Goal: Task Accomplishment & Management: Manage account settings

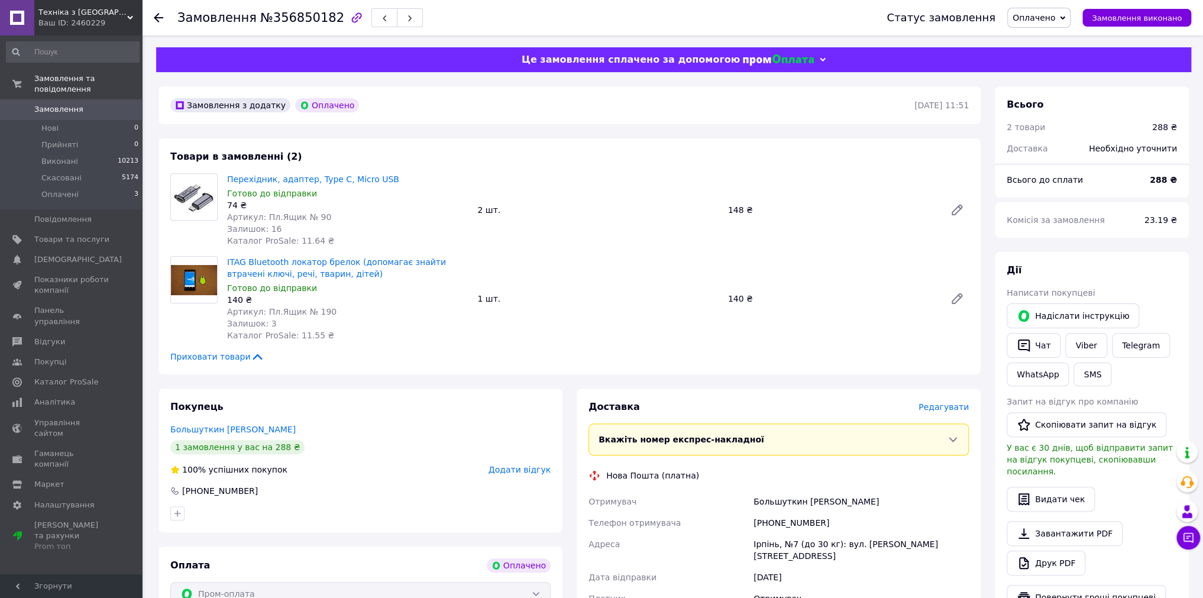
click at [932, 405] on span "Редагувати" at bounding box center [943, 406] width 50 height 9
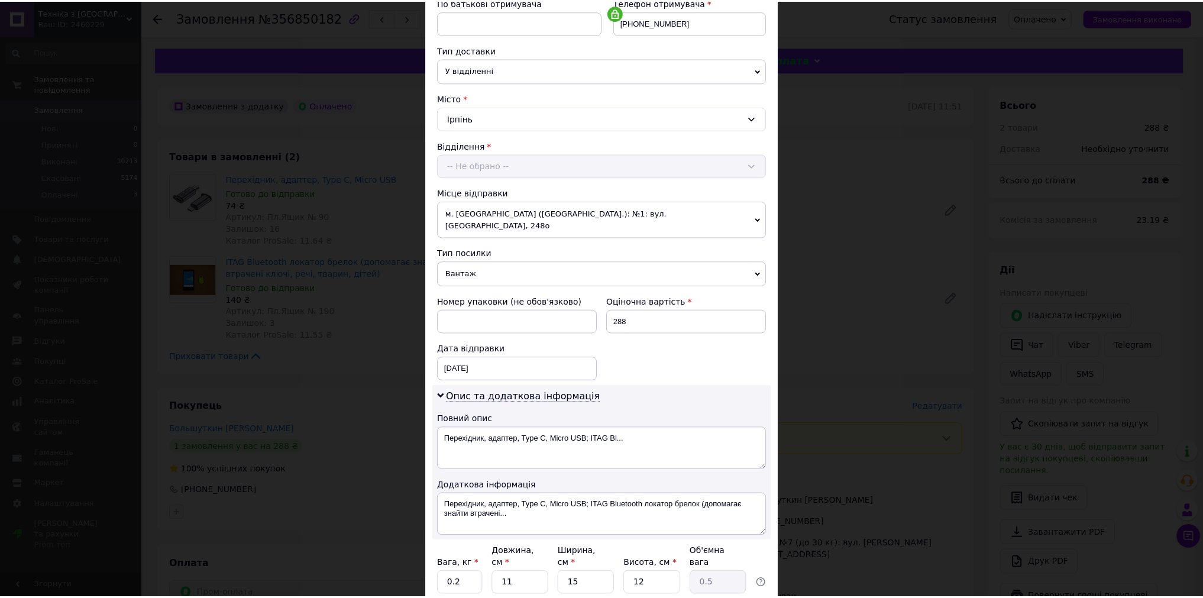
scroll to position [316, 0]
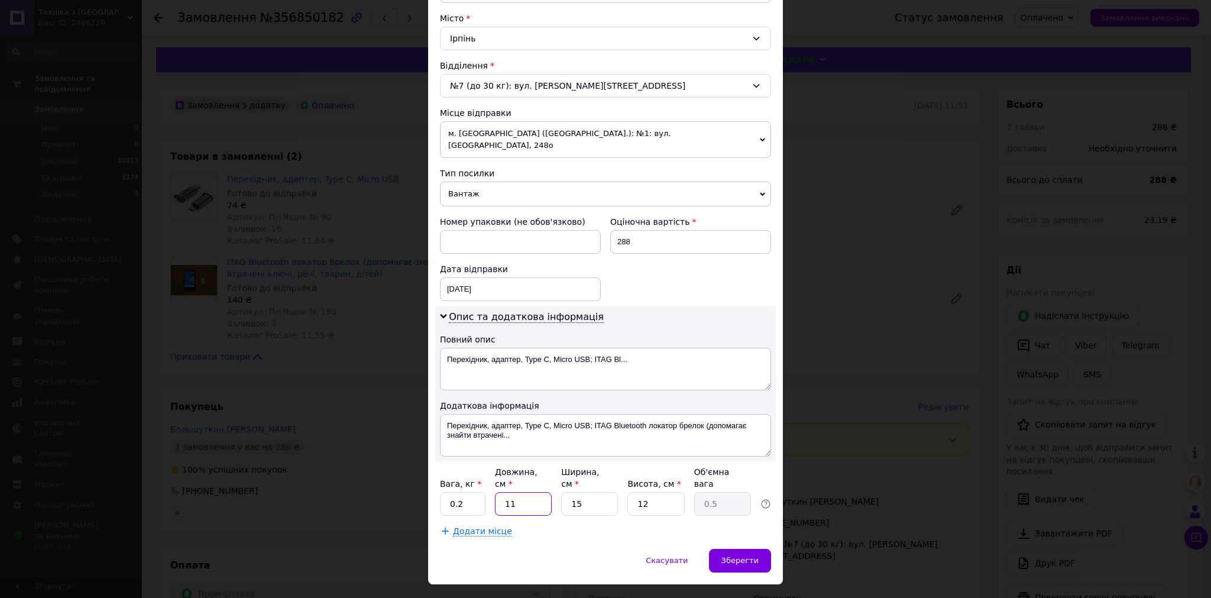
drag, startPoint x: 504, startPoint y: 475, endPoint x: 492, endPoint y: 470, distance: 13.0
click at [491, 475] on div "Вага, кг * 0.2 Довжина, см * 11 Ширина, см * 15 Висота, см * 12 Об'ємна вага 0.5" at bounding box center [605, 491] width 331 height 50
type input "1"
type input "0.1"
type input "15"
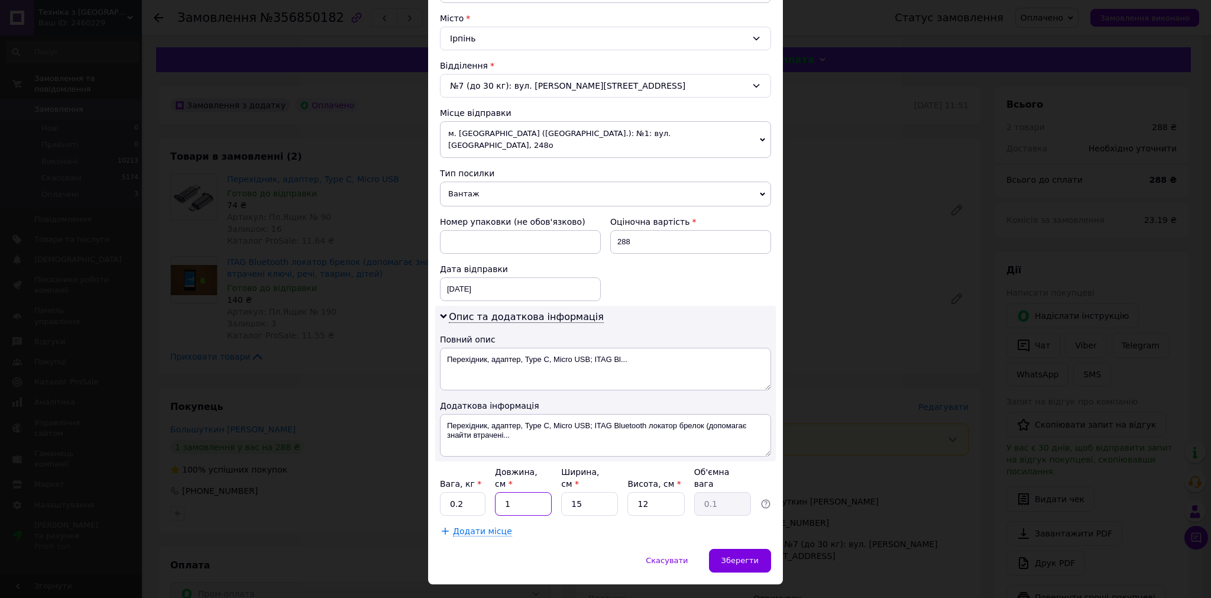
type input "0.68"
type input "15"
type input "1"
type input "0.1"
type input "10"
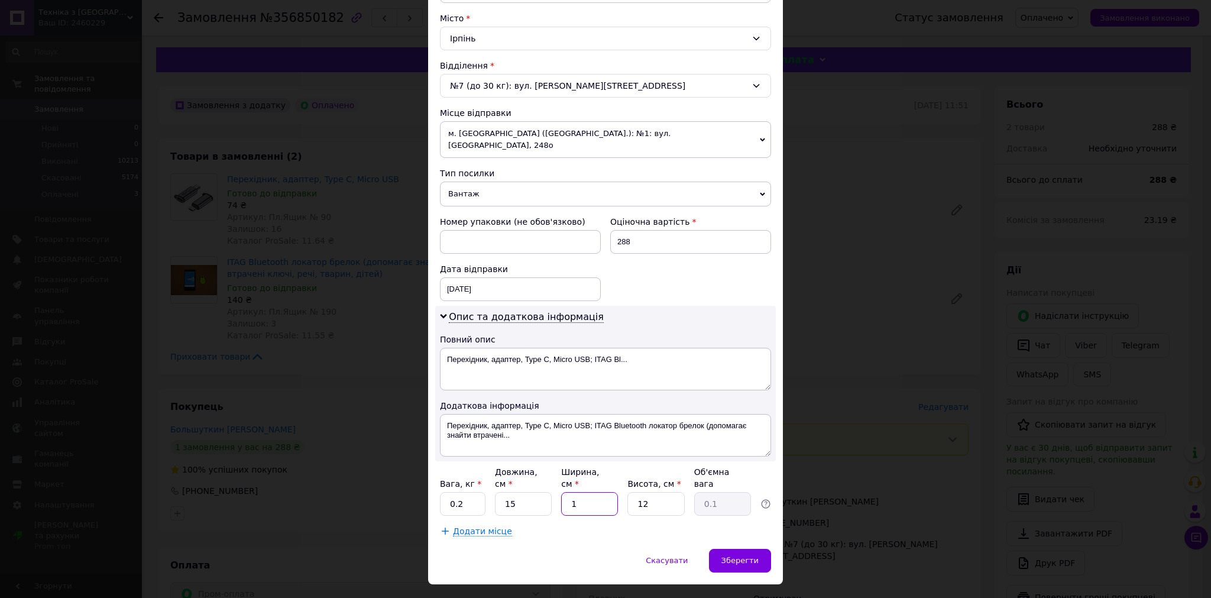
type input "0.45"
type input "10"
type input "2"
type input "0.1"
type input "2"
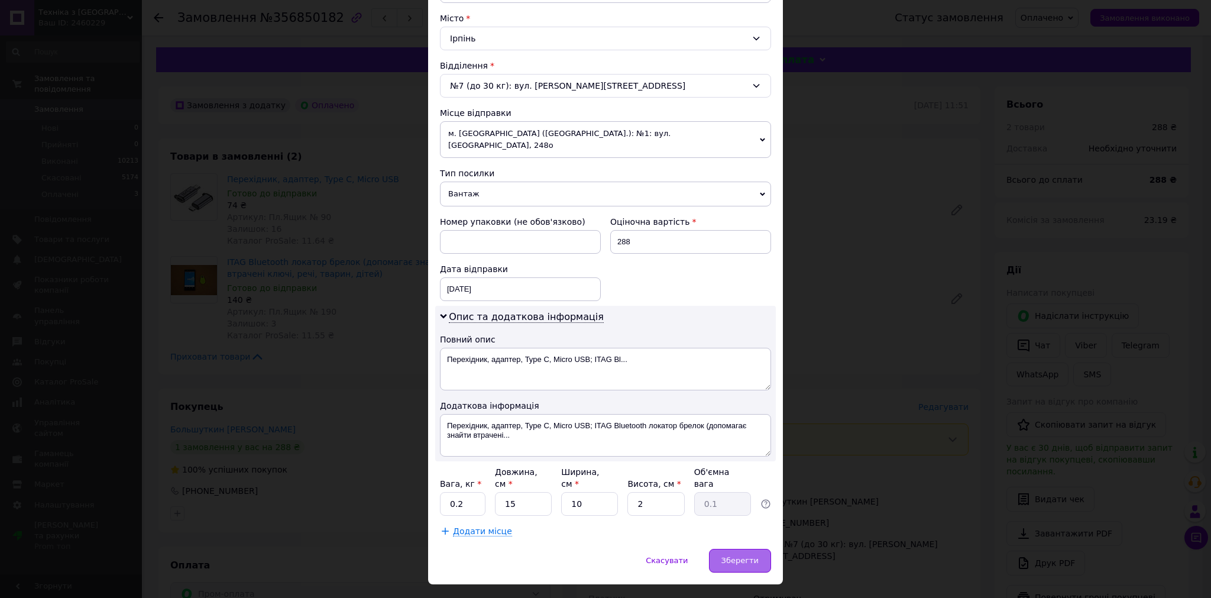
click at [748, 549] on div "Зберегти" at bounding box center [740, 561] width 62 height 24
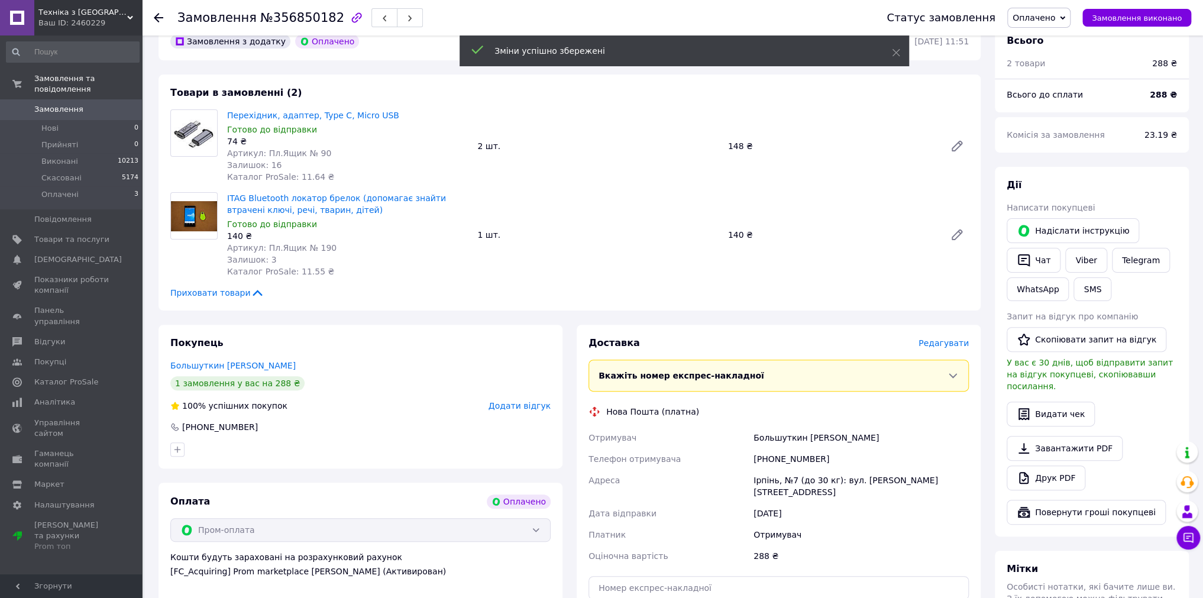
scroll to position [177, 0]
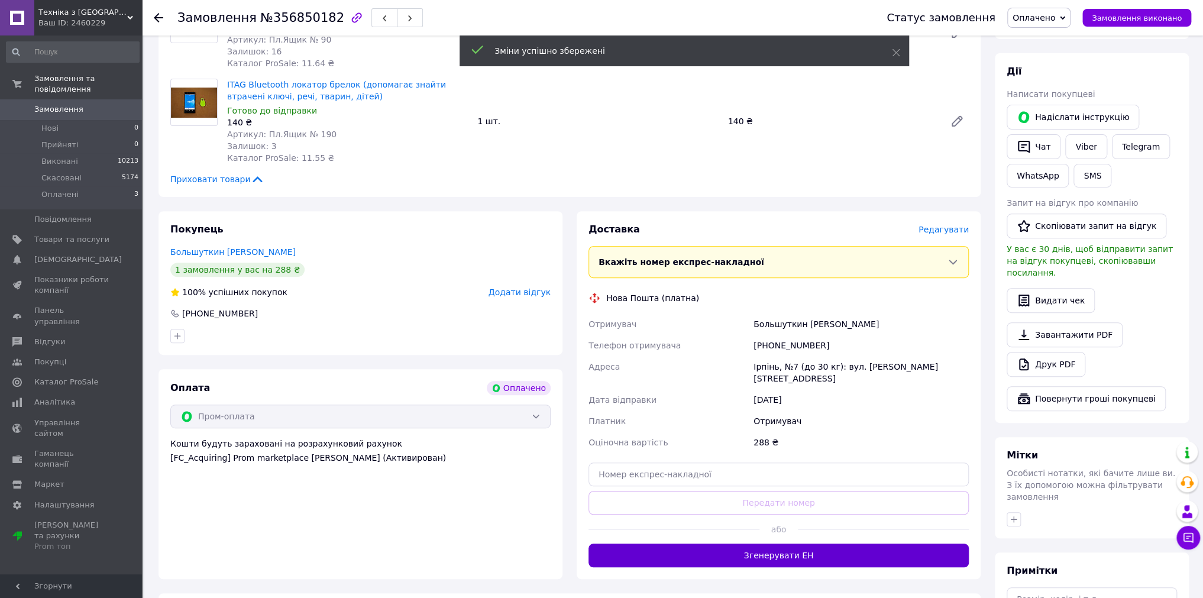
click at [774, 549] on button "Згенерувати ЕН" at bounding box center [778, 556] width 380 height 24
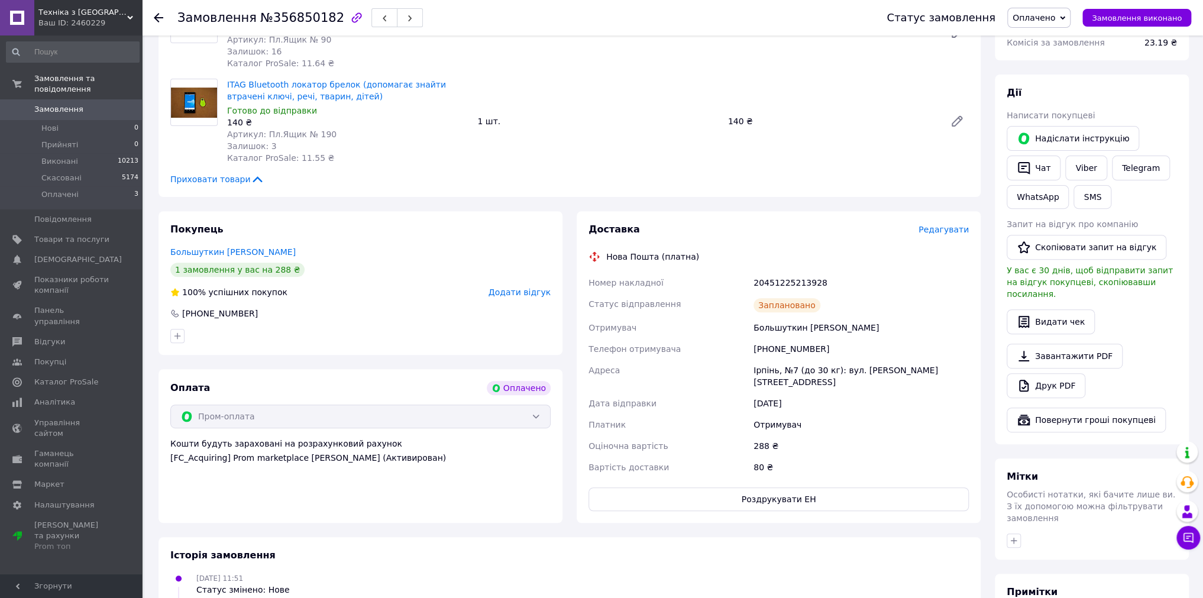
click at [805, 278] on div "20451225213928" at bounding box center [861, 282] width 220 height 21
copy div "20451225213928"
click at [1091, 195] on button "SMS" at bounding box center [1092, 197] width 38 height 24
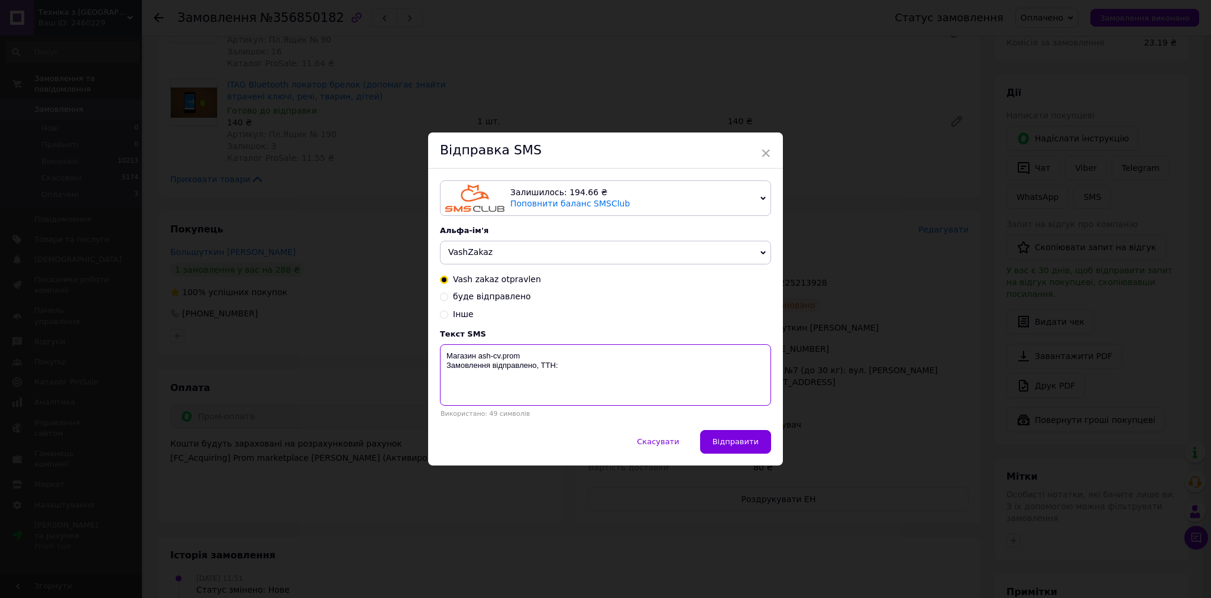
click at [594, 372] on textarea "Магазин ash-cv.prom Замовлення відправлено, ТТН:" at bounding box center [605, 375] width 331 height 62
paste textarea "20451225213928"
type textarea "Магазин ash-cv.prom Замовлення відправлено, ТТН: 20451225213928"
click at [746, 442] on span "Відправити" at bounding box center [736, 441] width 46 height 9
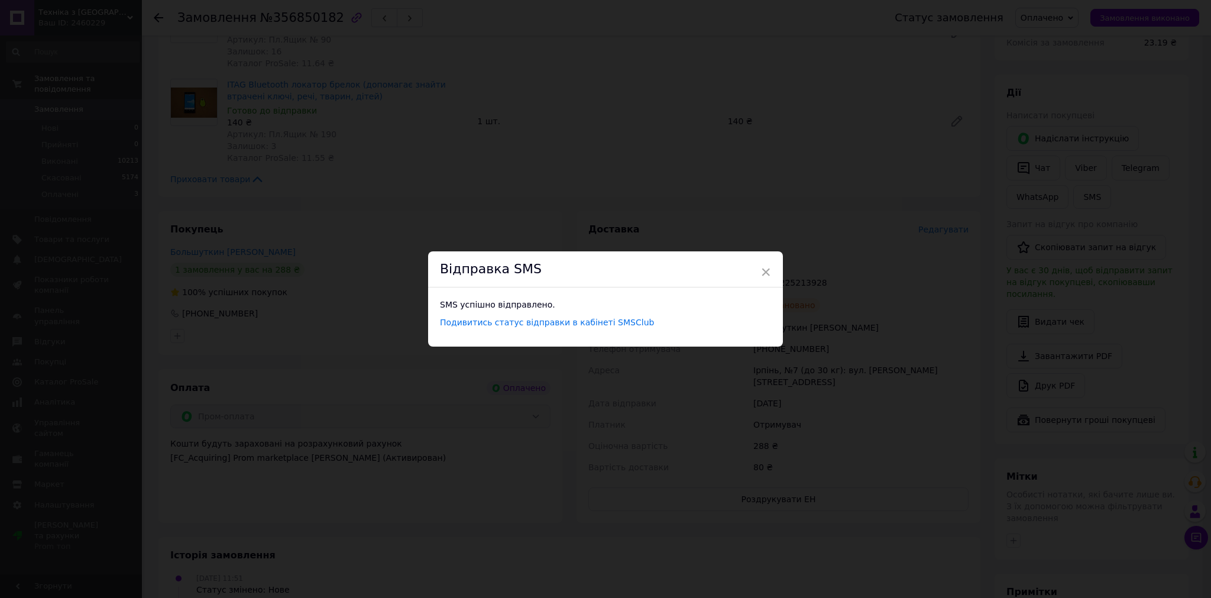
click at [762, 274] on span "×" at bounding box center [766, 272] width 11 height 20
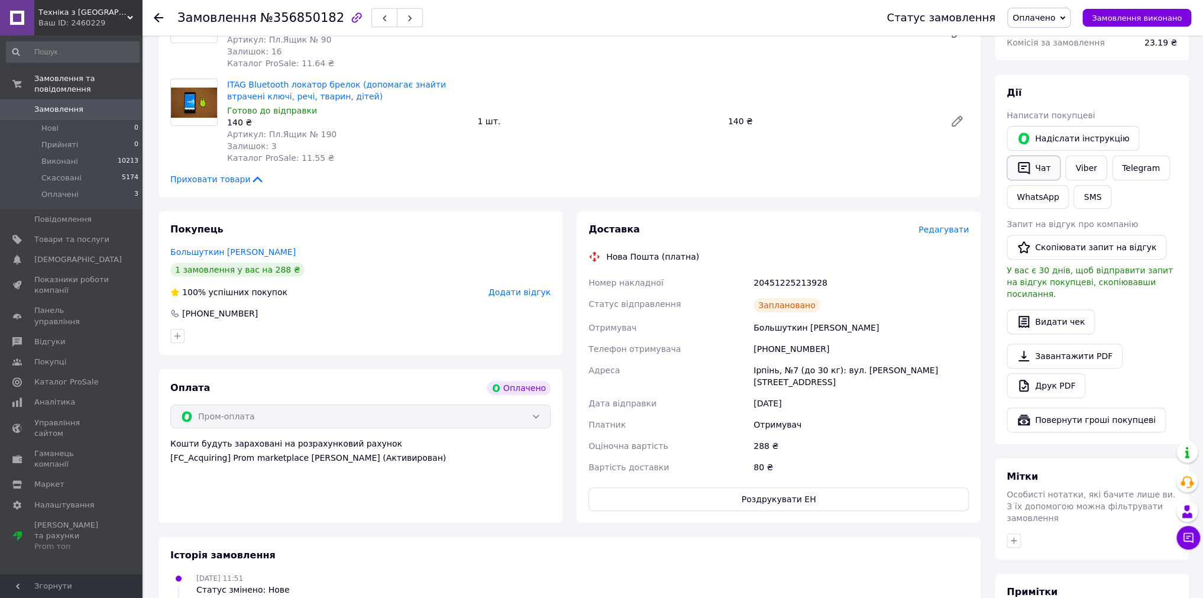
click at [1033, 166] on button "Чат" at bounding box center [1034, 168] width 54 height 25
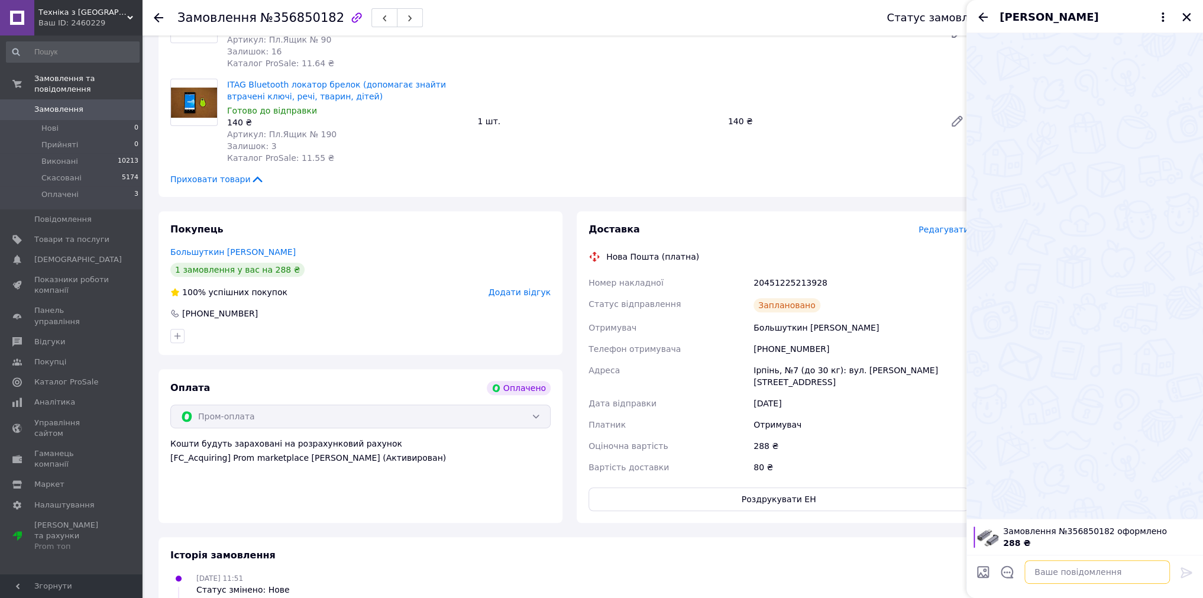
click at [1111, 577] on textarea at bounding box center [1096, 572] width 145 height 24
paste textarea "Магазин ash-cv.prom Замовлення відправлено, ТТН: 20451225213928"
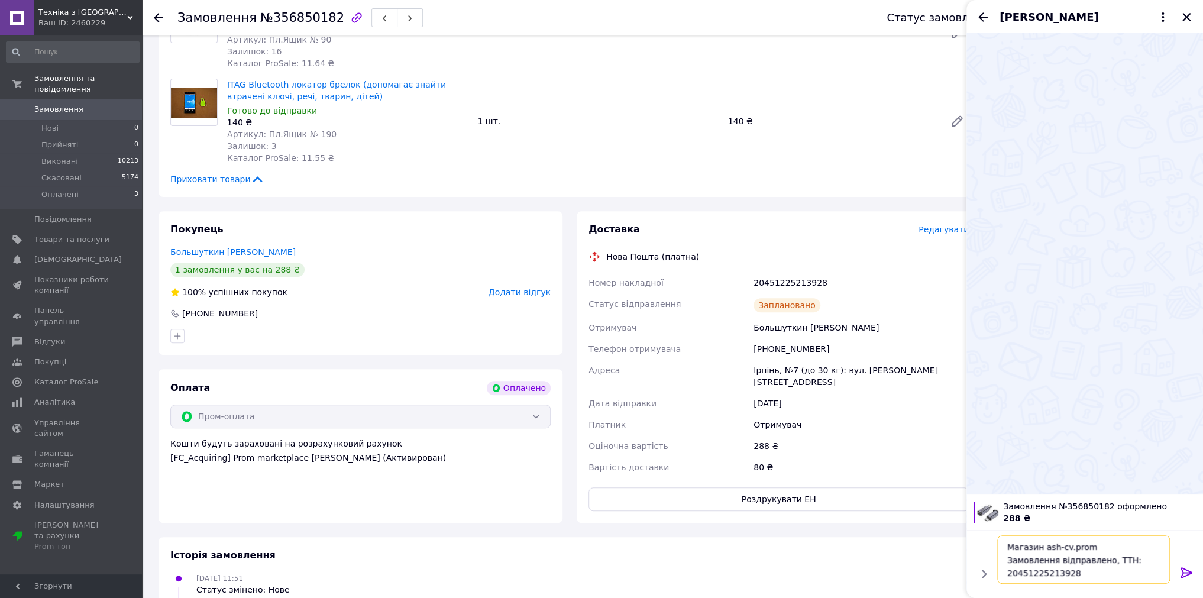
type textarea "Магазин ash-cv.prom Замовлення відправлено, ТТН: 20451225213928"
click at [1182, 577] on icon at bounding box center [1186, 572] width 14 height 14
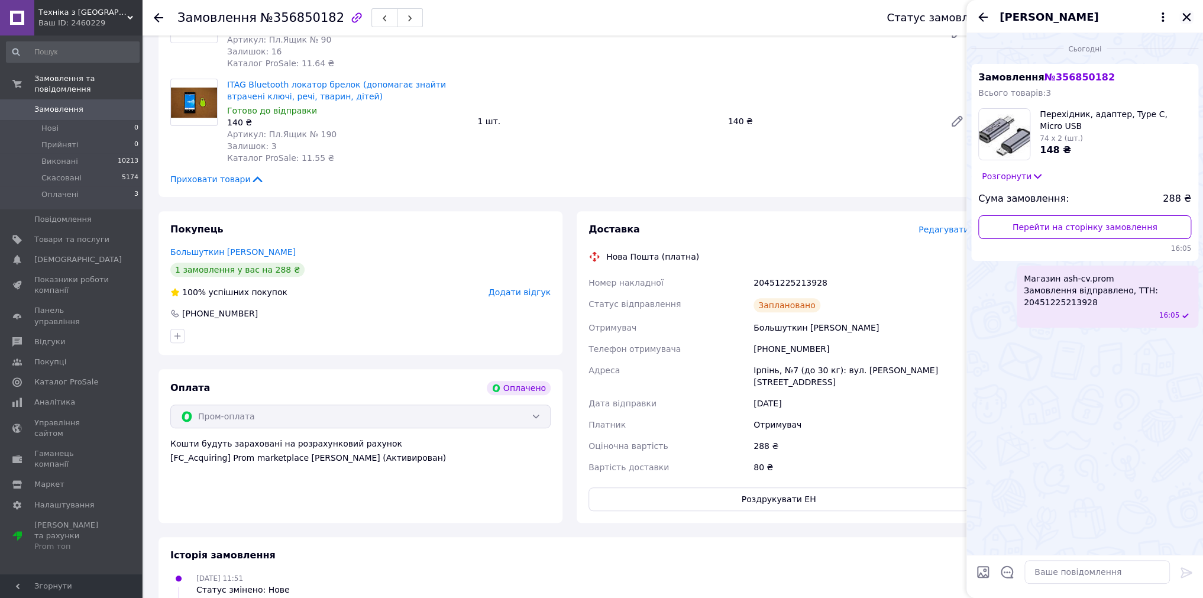
click at [1186, 15] on icon "Закрити" at bounding box center [1186, 17] width 11 height 11
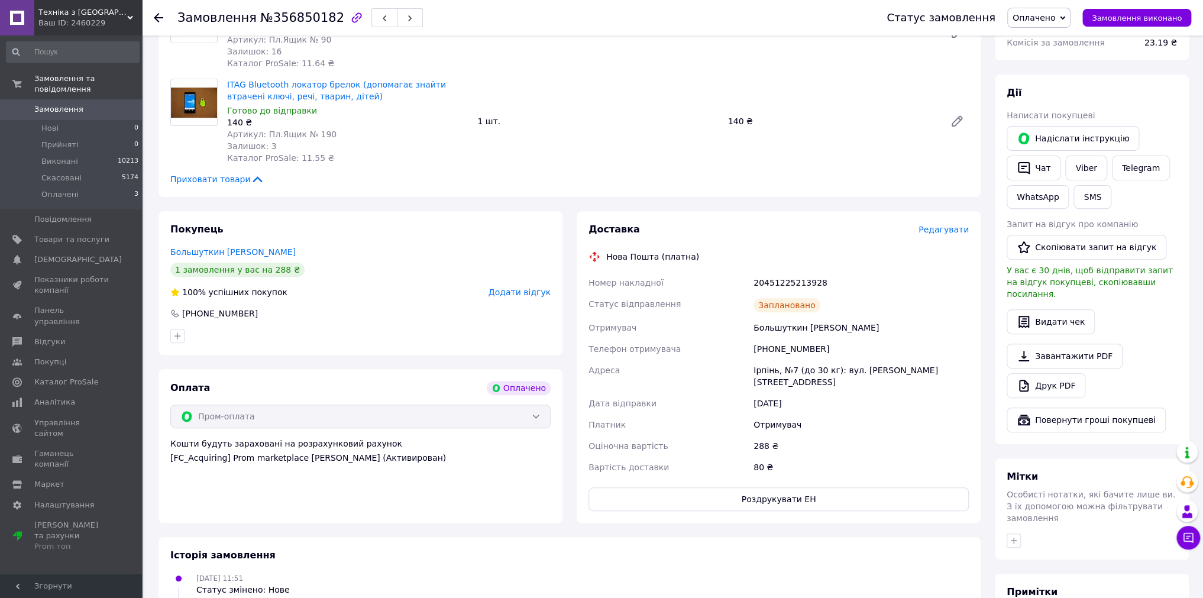
click at [1067, 24] on span "Оплачено" at bounding box center [1038, 18] width 63 height 20
click at [1057, 57] on li "Виконано" at bounding box center [1039, 59] width 62 height 18
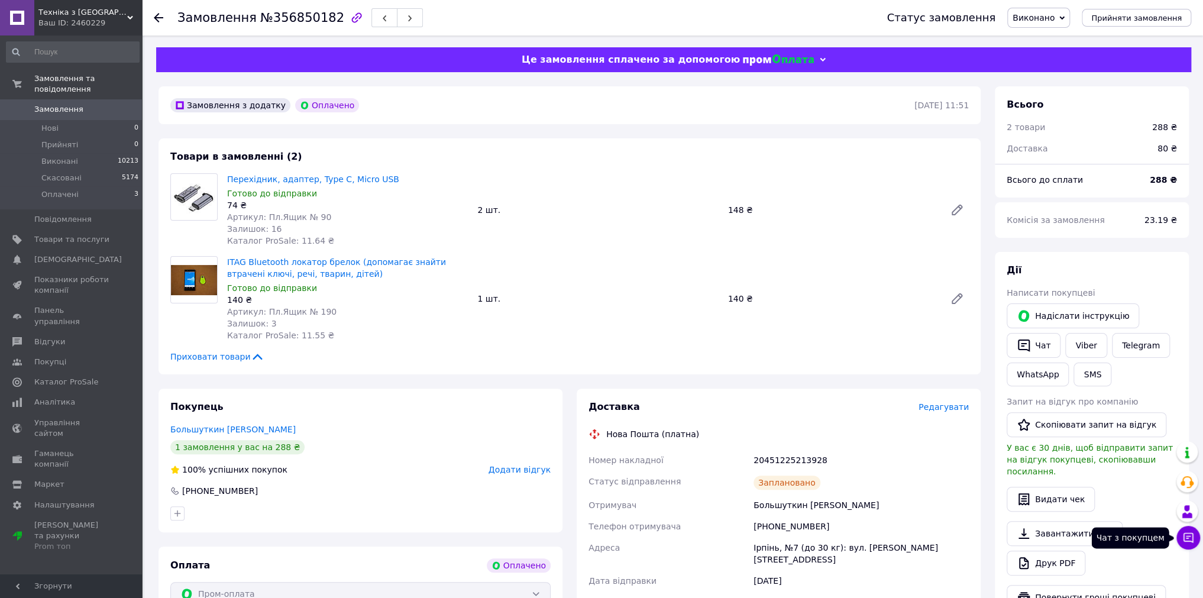
click at [1191, 529] on button "Чат з покупцем" at bounding box center [1188, 538] width 24 height 24
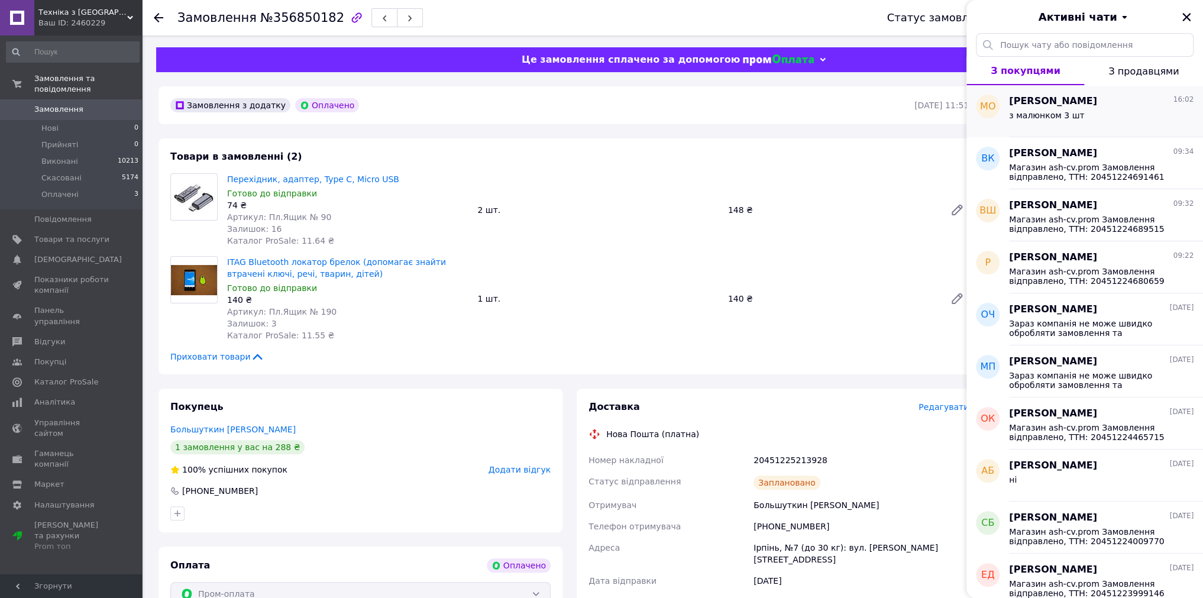
click at [1069, 130] on div "[PERSON_NAME] 16:02 з малюнком 3 шт" at bounding box center [1106, 111] width 194 height 52
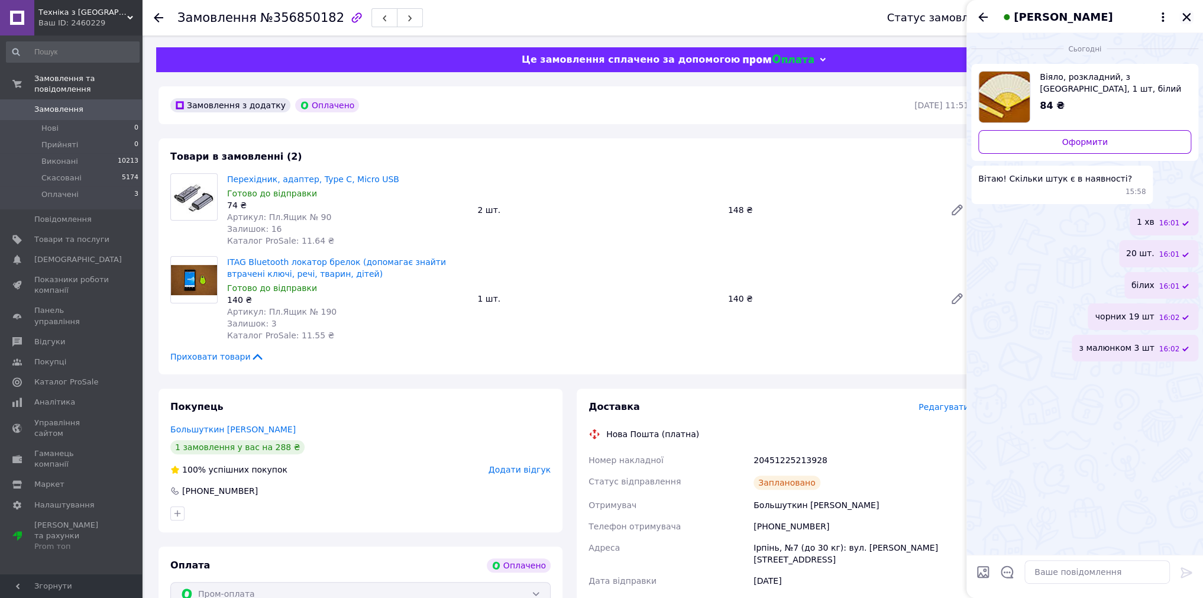
click at [1186, 20] on icon "Закрити" at bounding box center [1186, 17] width 11 height 11
